Goal: Complete application form

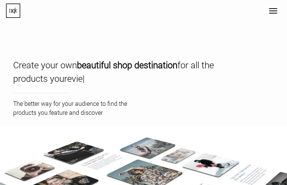
type input "[EMAIL_ADDRESS][DOMAIN_NAME]"
type input "hWulxgJEq"
type input "SqXKQXWWsBJJ"
type input "TziLAzAfhXBcSbZ"
select select "designer"
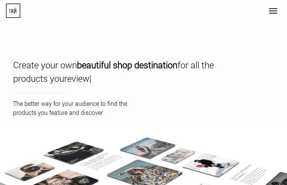
select select "HK"
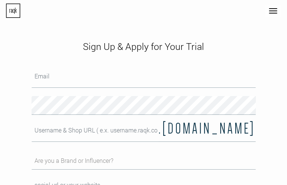
type input "[EMAIL_ADDRESS][DOMAIN_NAME]"
type input "EMGCKyizgxlCbi"
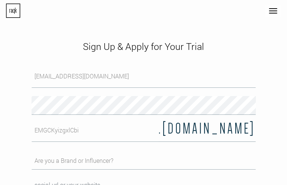
type input "dRHfGxdrjZnOAjZ"
type input "GFBMOJSsYDfud"
select select "influencer"
select select "SE"
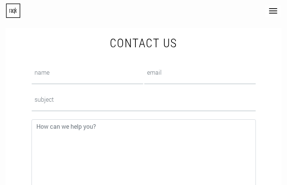
type input "bzpyGLsnzcVpYn"
type input "[EMAIL_ADDRESS][DOMAIN_NAME]"
type input "qHRbRnJUGP"
type input "cpVZyFnuqAjjjQX"
